Goal: Task Accomplishment & Management: Use online tool/utility

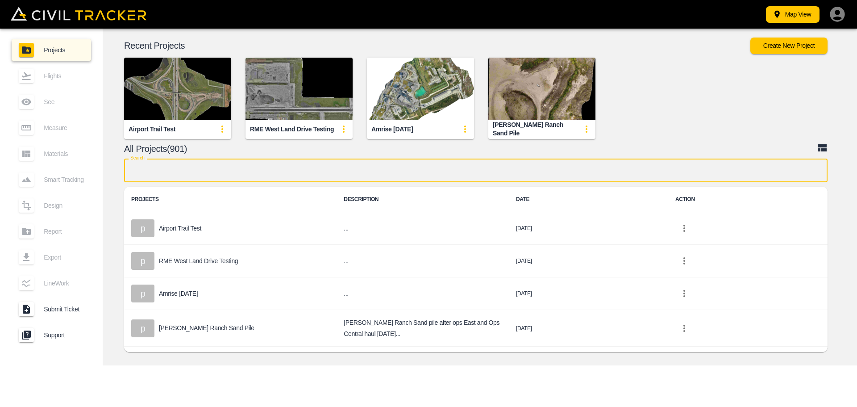
click at [199, 166] on input "text" at bounding box center [476, 171] width 704 height 24
paste input "Ph 1 - Valarosa Garden"
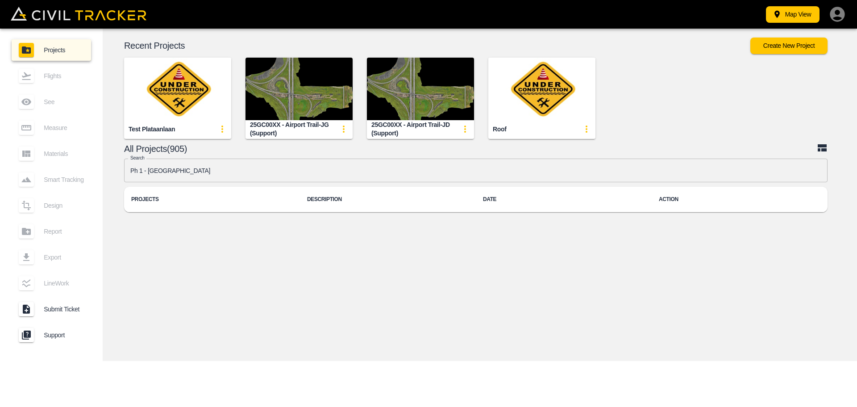
click at [256, 155] on div "Recent Projects Create New Project Test plataanlaan 25GC00XX - Airport Trail-JG…" at bounding box center [480, 127] width 755 height 197
drag, startPoint x: 225, startPoint y: 169, endPoint x: 51, endPoint y: 174, distance: 174.7
click at [51, 174] on div "Projects Flights See Measure Materials Smart Tracking Design Report Export Line…" at bounding box center [428, 195] width 857 height 332
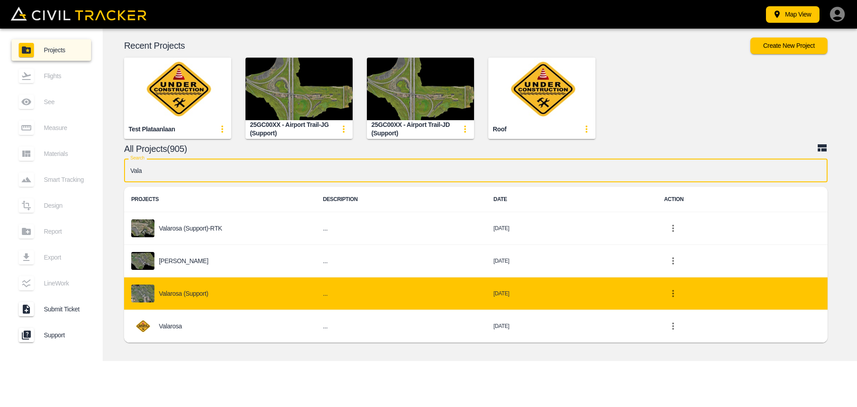
type input "Vala"
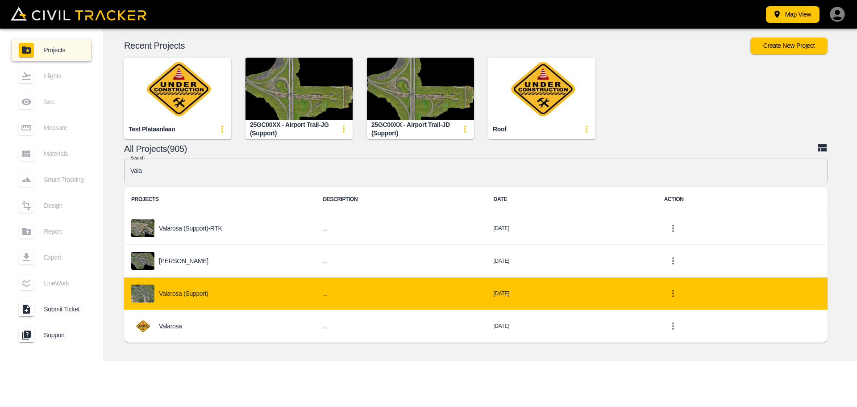
click at [175, 279] on td "Valarosa (Support)" at bounding box center [220, 293] width 192 height 33
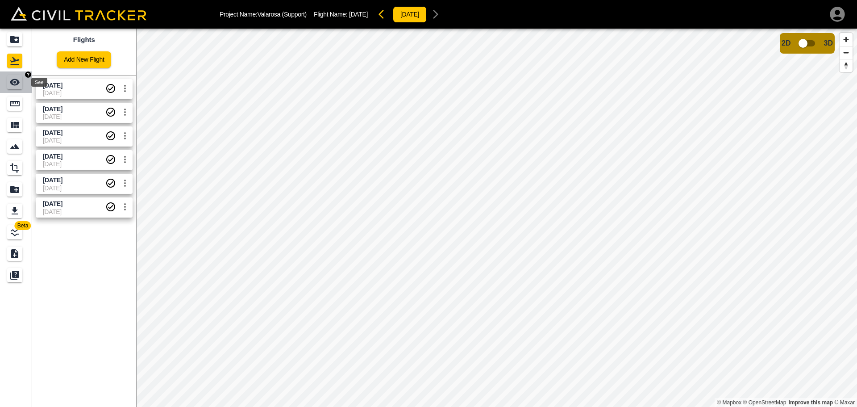
click at [15, 83] on icon "See" at bounding box center [15, 82] width 10 height 7
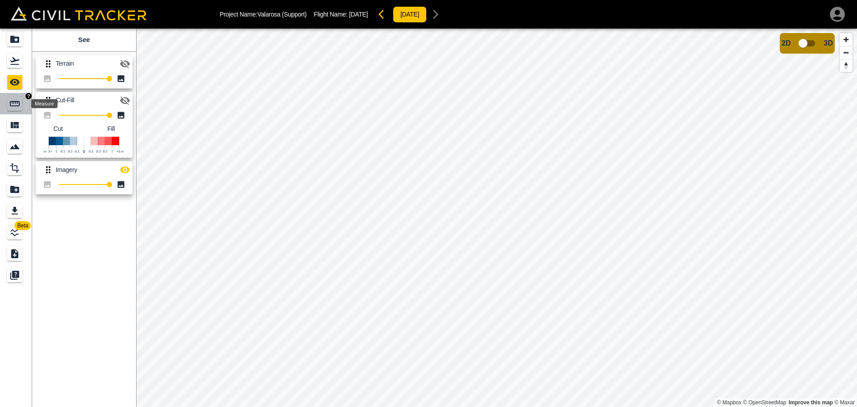
click at [14, 108] on icon "Measure" at bounding box center [14, 103] width 11 height 11
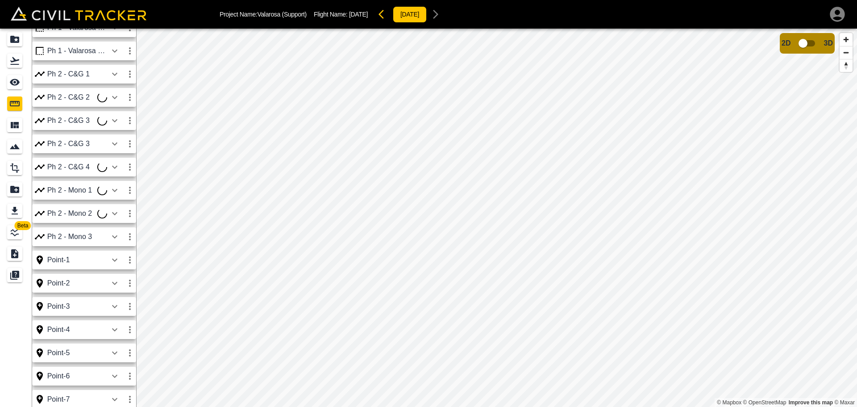
scroll to position [400, 0]
click at [115, 215] on icon "button" at bounding box center [114, 214] width 11 height 11
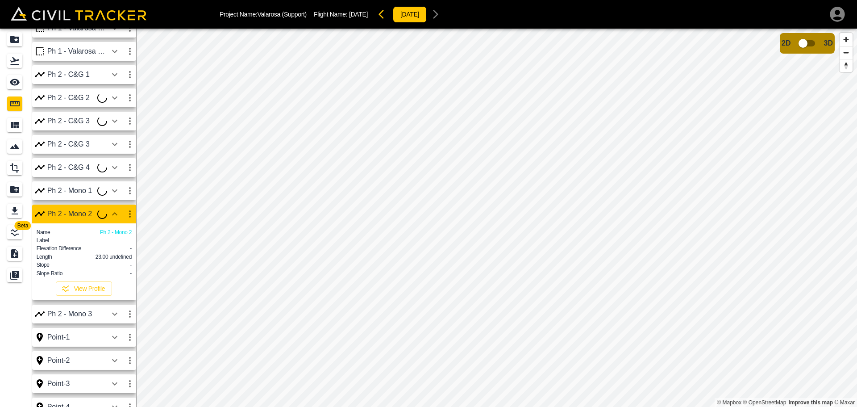
click at [115, 215] on icon "button" at bounding box center [114, 214] width 11 height 11
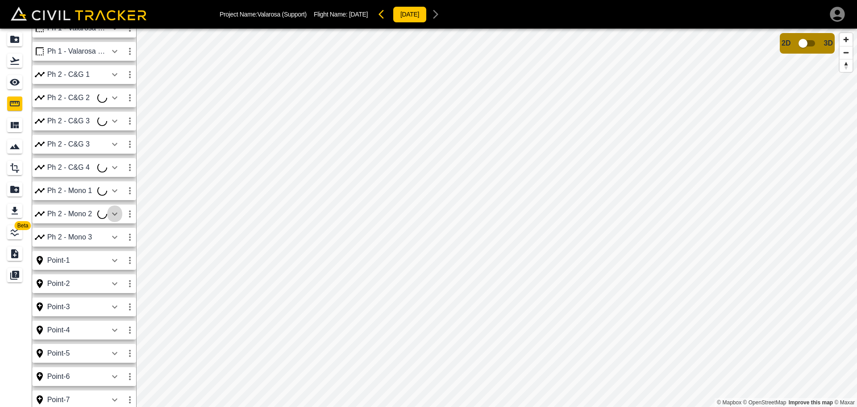
click at [115, 215] on icon "button" at bounding box center [114, 214] width 11 height 11
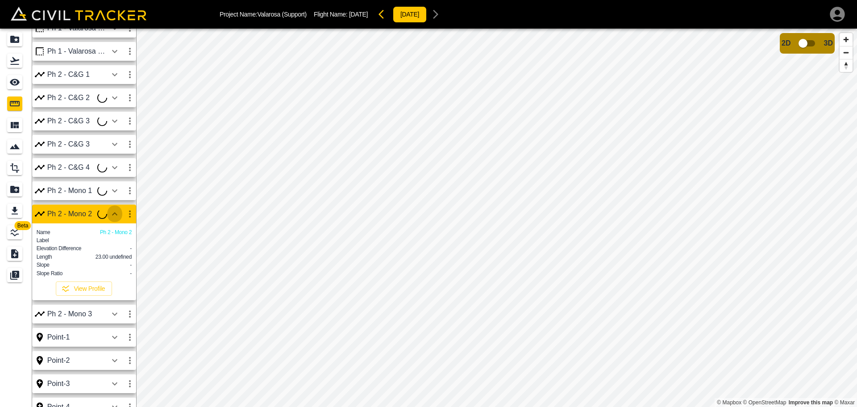
click at [115, 215] on icon "button" at bounding box center [114, 214] width 11 height 11
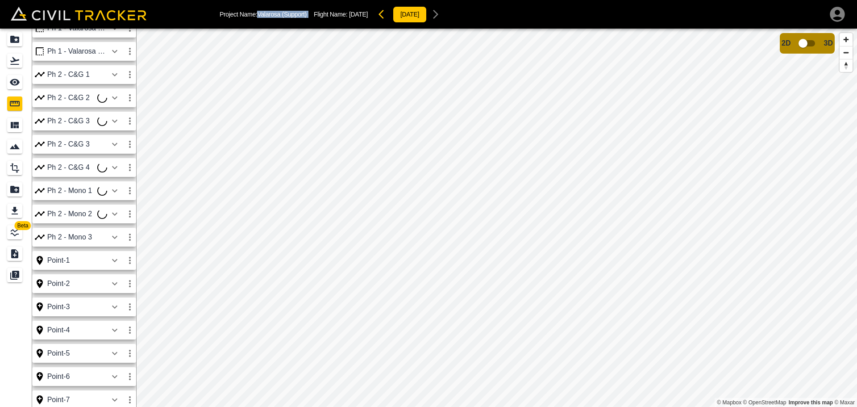
drag, startPoint x: 258, startPoint y: 14, endPoint x: 313, endPoint y: 13, distance: 54.9
click at [313, 13] on div "Project Name: Valarosa (Support) Flight Name: Sept 23 2025 2025-09-23" at bounding box center [332, 14] width 225 height 18
copy p "Valarosa (Support)"
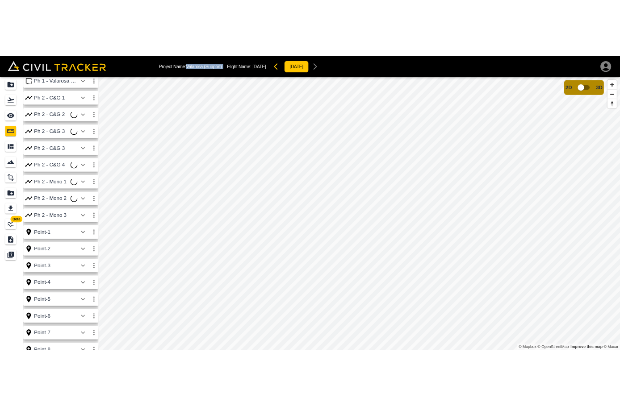
scroll to position [418, 0]
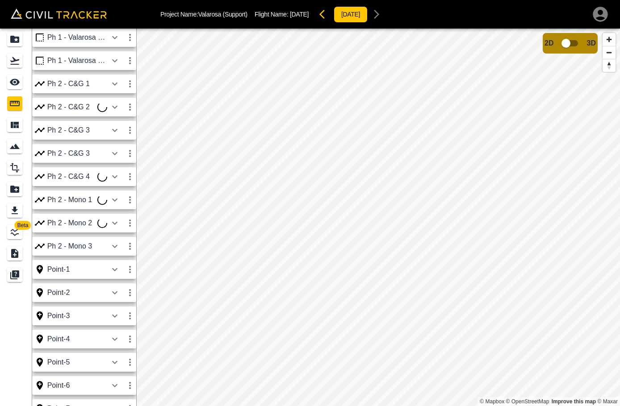
scroll to position [390, 0]
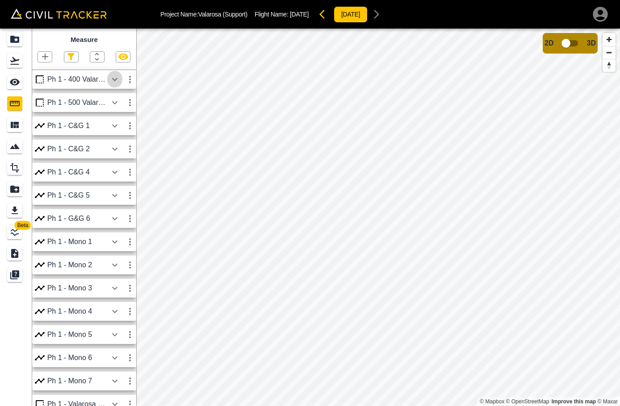
click at [117, 80] on icon "button" at bounding box center [114, 79] width 11 height 11
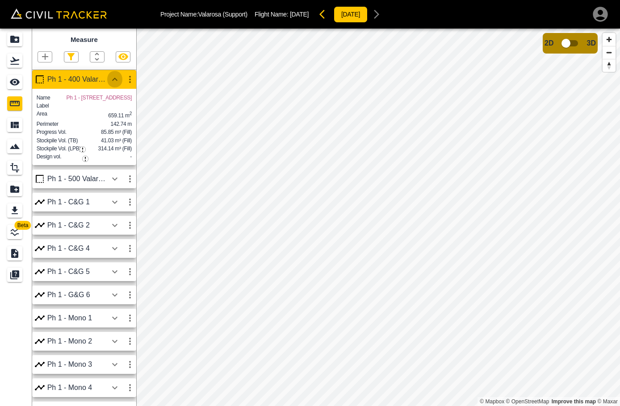
click at [117, 80] on icon "button" at bounding box center [114, 79] width 5 height 3
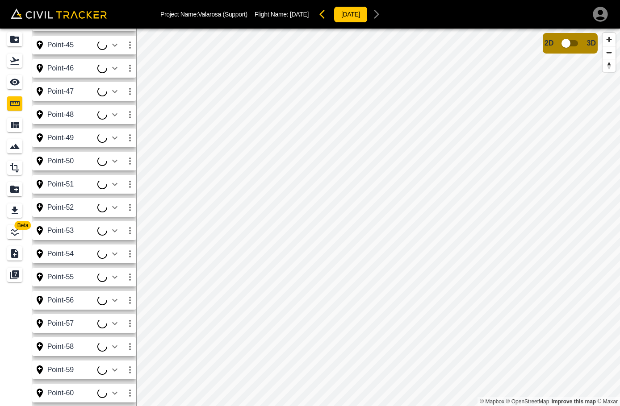
scroll to position [29, 0]
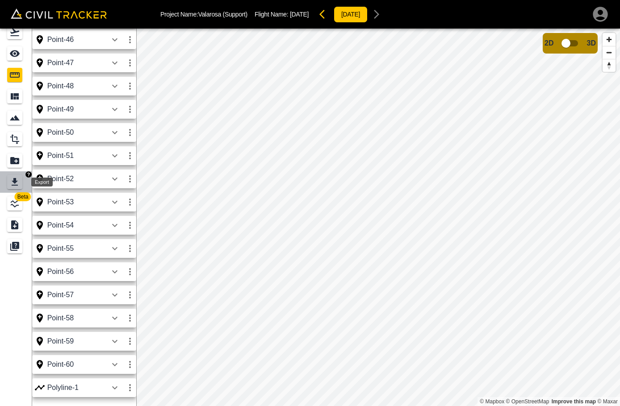
click at [10, 179] on icon "Export" at bounding box center [14, 182] width 11 height 11
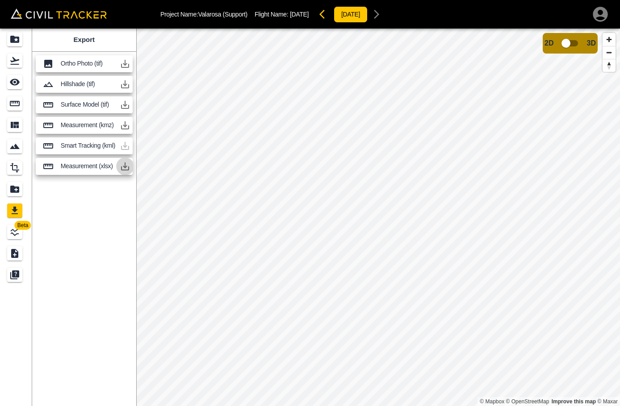
click at [123, 166] on icon "button" at bounding box center [125, 167] width 8 height 8
click at [88, 256] on div "Export Ortho Photo (tif) Hillshade (tif) Surface Model (tif) Measurement (kmz) …" at bounding box center [84, 218] width 104 height 378
click at [118, 276] on div "Export Ortho Photo (tif) Hillshade (tif) Surface Model (tif) Measurement (kmz) …" at bounding box center [84, 218] width 104 height 378
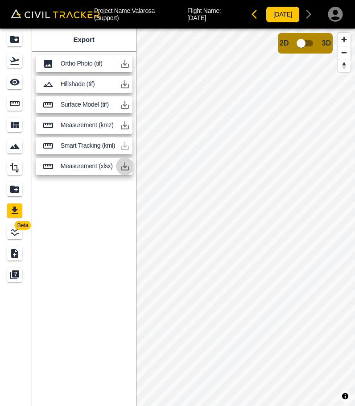
click at [123, 165] on icon "button" at bounding box center [125, 166] width 11 height 11
click at [122, 166] on icon "button" at bounding box center [125, 166] width 11 height 11
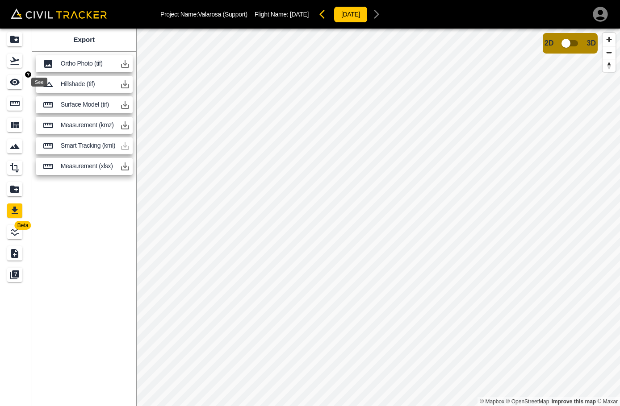
click at [16, 76] on div "See" at bounding box center [14, 82] width 15 height 14
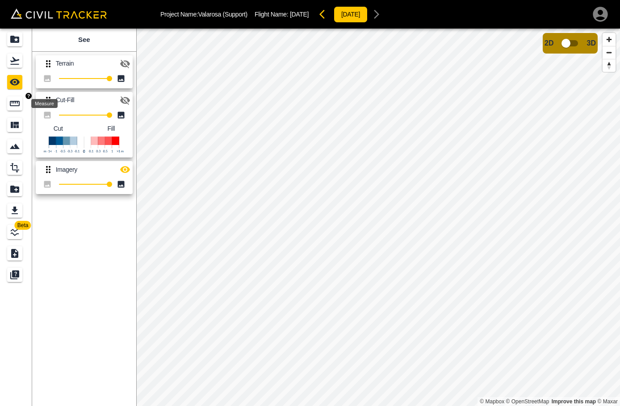
click at [21, 102] on div "Measure" at bounding box center [14, 103] width 15 height 14
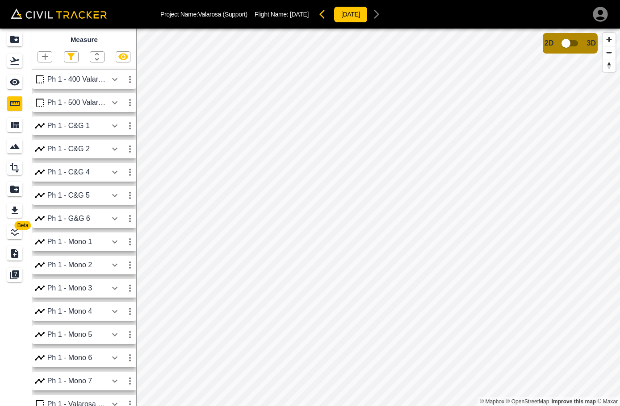
click at [70, 63] on div at bounding box center [71, 56] width 15 height 11
click at [70, 59] on icon "button" at bounding box center [71, 56] width 11 height 11
click at [53, 88] on label "Polyline" at bounding box center [55, 87] width 29 height 8
click at [48, 88] on input "Polyline" at bounding box center [45, 87] width 6 height 6
checkbox input "false"
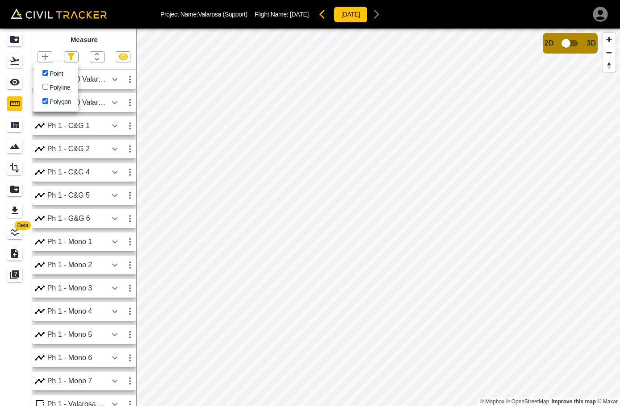
click at [58, 70] on label "Point" at bounding box center [52, 73] width 22 height 8
click at [48, 70] on input "Point" at bounding box center [45, 73] width 6 height 6
checkbox input "false"
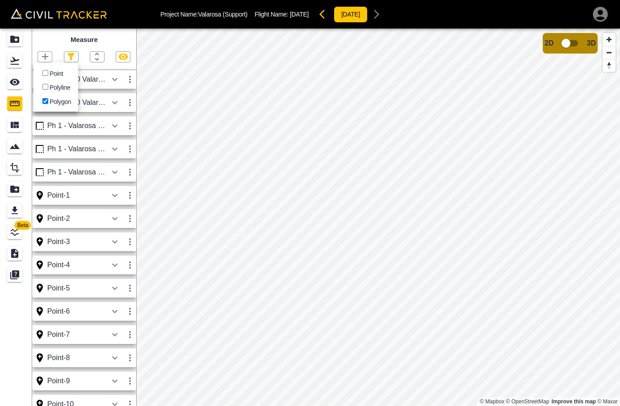
click at [63, 38] on div at bounding box center [310, 203] width 620 height 406
click at [71, 60] on icon "button" at bounding box center [70, 56] width 7 height 7
click at [49, 67] on li "Point" at bounding box center [55, 73] width 45 height 14
click at [42, 69] on label "Point" at bounding box center [52, 73] width 22 height 8
click at [42, 70] on input "Point" at bounding box center [45, 73] width 6 height 6
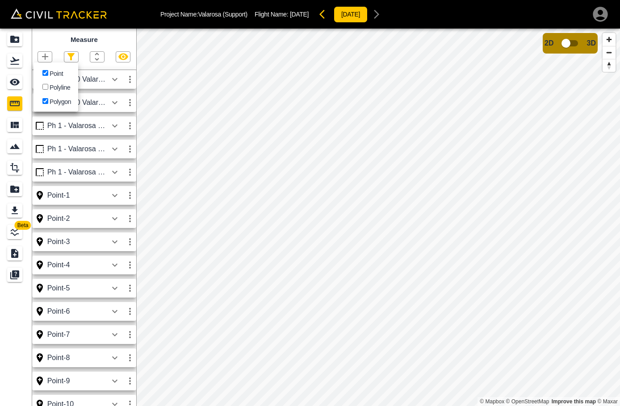
click at [44, 72] on input "Point" at bounding box center [45, 73] width 6 height 6
checkbox input "false"
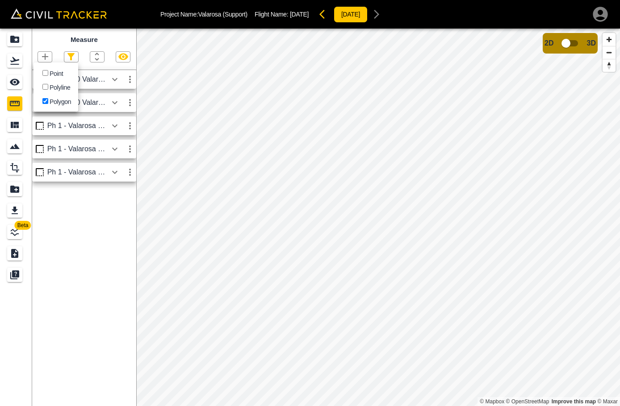
click at [57, 33] on div at bounding box center [310, 203] width 620 height 406
click at [117, 172] on icon "button" at bounding box center [114, 172] width 5 height 3
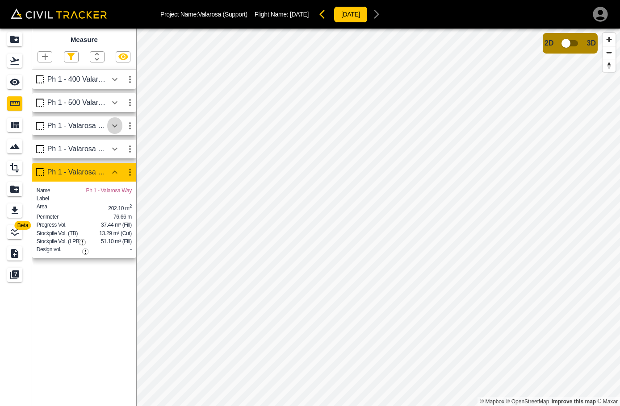
click at [113, 126] on icon "button" at bounding box center [114, 125] width 5 height 3
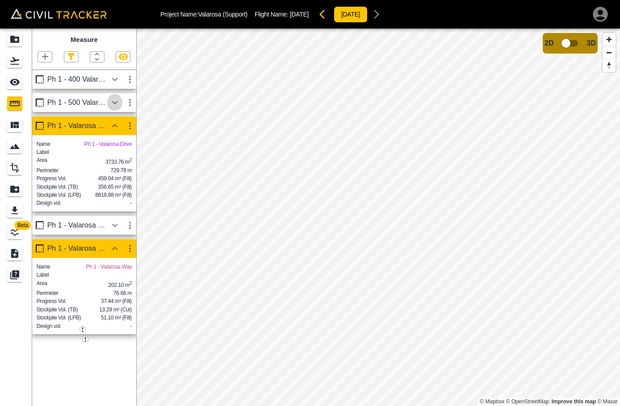
click at [113, 106] on icon "button" at bounding box center [114, 102] width 11 height 11
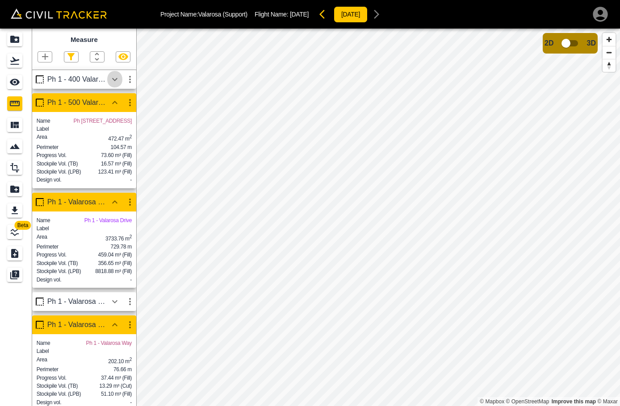
click at [115, 86] on button "button" at bounding box center [114, 80] width 15 height 18
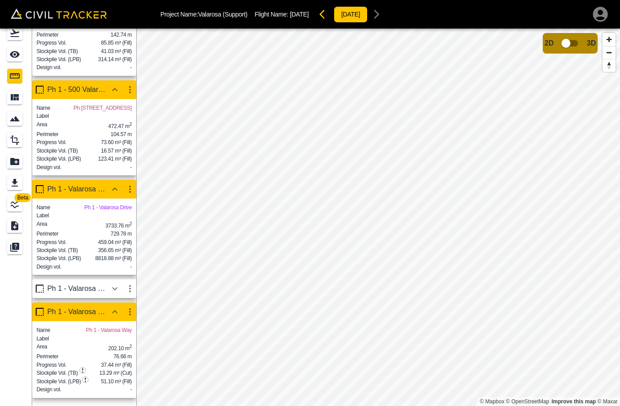
scroll to position [29, 0]
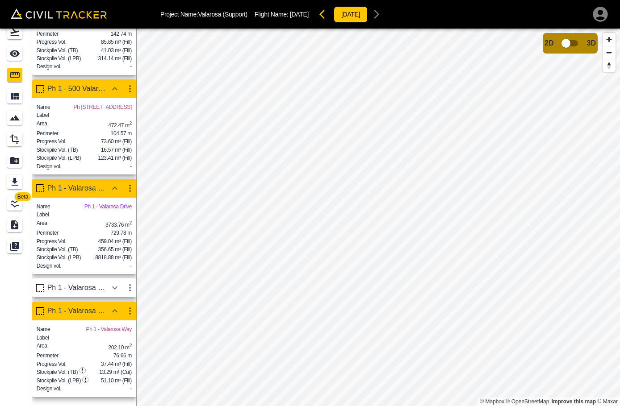
click at [118, 283] on icon "button" at bounding box center [114, 288] width 11 height 11
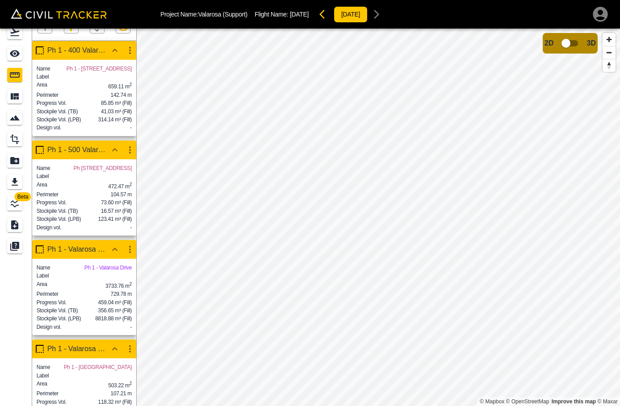
scroll to position [0, 0]
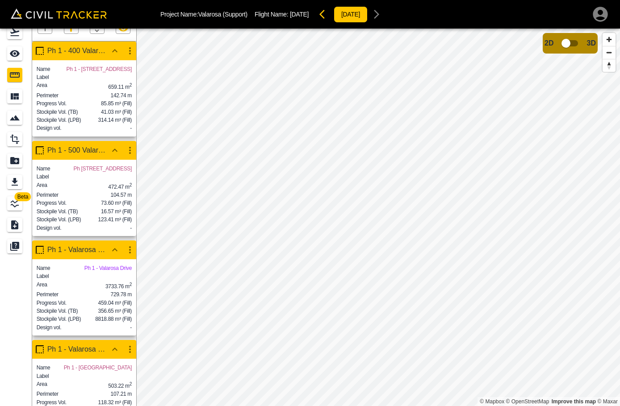
click at [112, 50] on icon "button" at bounding box center [114, 51] width 11 height 11
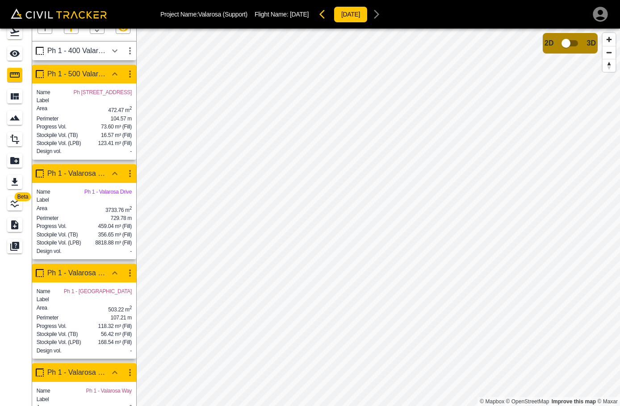
click at [113, 69] on button "button" at bounding box center [114, 74] width 15 height 18
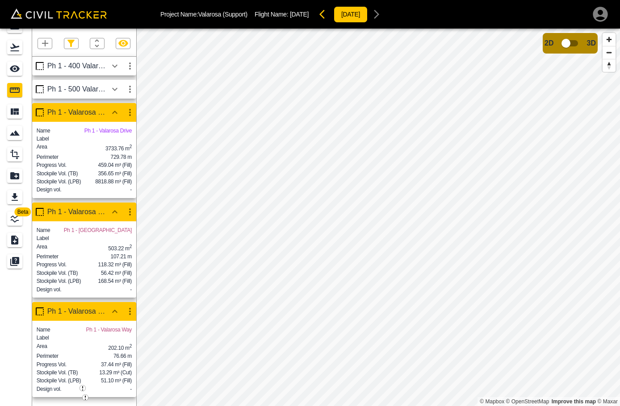
click at [114, 104] on button "button" at bounding box center [114, 113] width 15 height 18
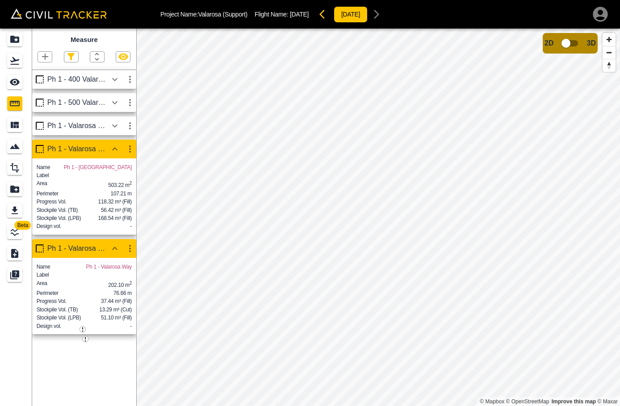
click at [116, 138] on div "Ph 1 - Valarosa Driv" at bounding box center [84, 128] width 104 height 23
click at [116, 145] on icon "button" at bounding box center [114, 149] width 11 height 11
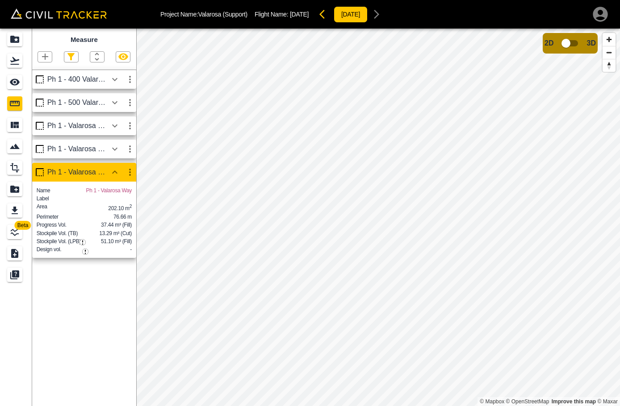
click at [113, 167] on icon "button" at bounding box center [114, 172] width 11 height 11
